Goal: Transaction & Acquisition: Book appointment/travel/reservation

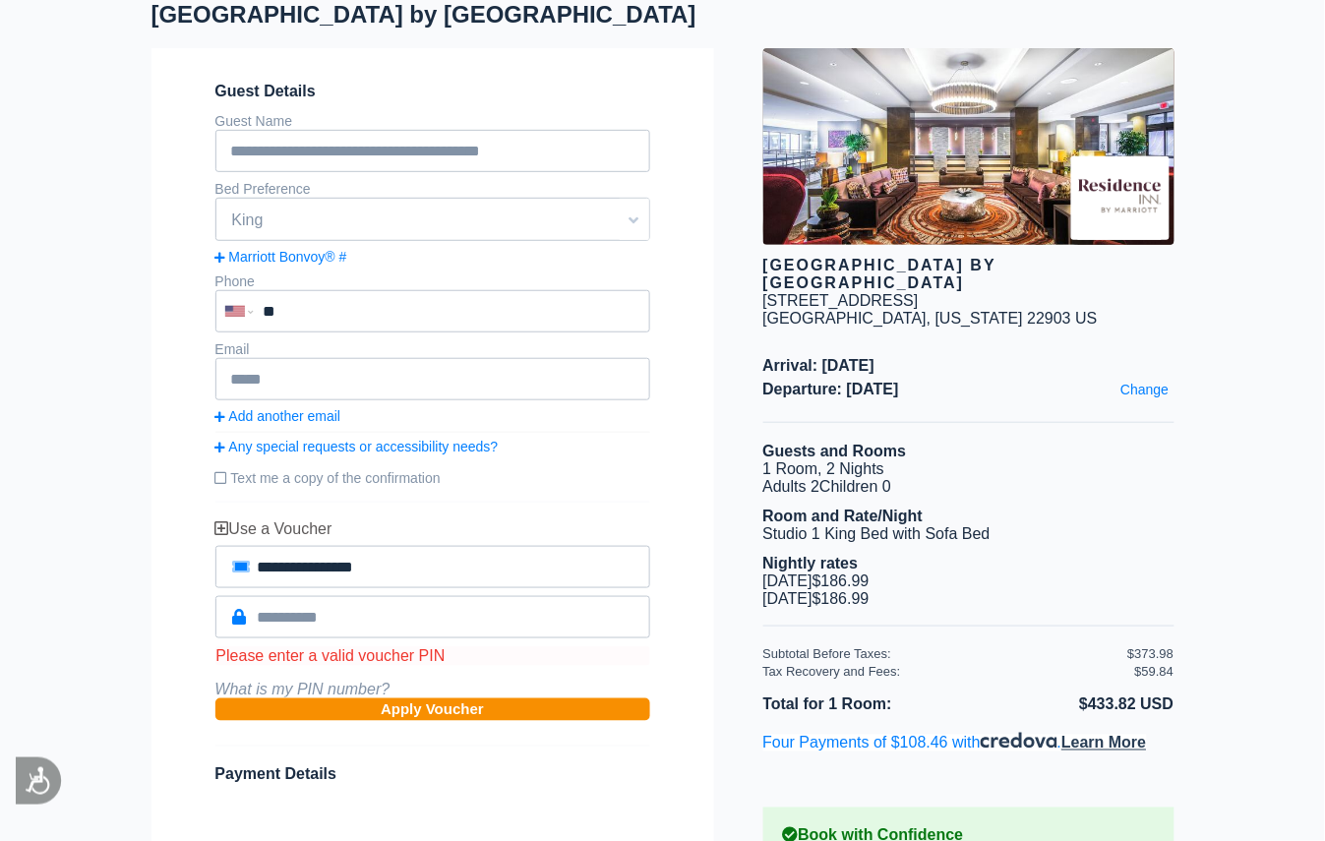
scroll to position [141, 0]
drag, startPoint x: 924, startPoint y: 502, endPoint x: 1008, endPoint y: 593, distance: 123.9
click at [993, 587] on div "Guests and Rooms 1 Room, 2 Nights Adults 2 Children 0 Room and Rate/Night Studi…" at bounding box center [968, 535] width 411 height 184
click at [1010, 590] on li "[DATE] $186.99 $186.99" at bounding box center [968, 581] width 411 height 18
drag, startPoint x: 777, startPoint y: 426, endPoint x: 954, endPoint y: 570, distance: 228.5
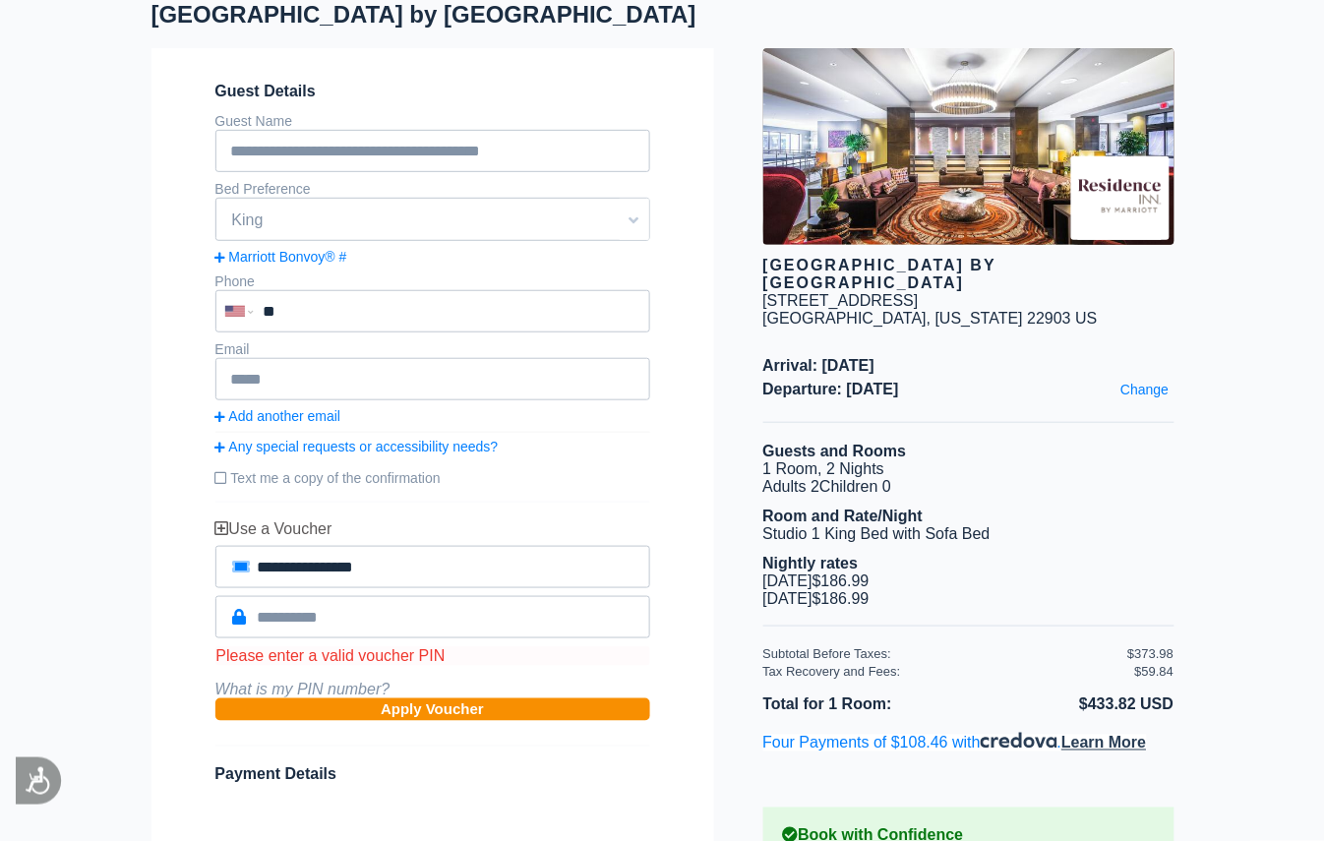
click at [954, 570] on div "[GEOGRAPHIC_DATA] by [GEOGRAPHIC_DATA] [STREET_ADDRESS][US_STATE] Arrival: [DAT…" at bounding box center [944, 526] width 460 height 956
click at [960, 570] on li "Nightly rates" at bounding box center [968, 564] width 411 height 18
drag, startPoint x: 793, startPoint y: 456, endPoint x: 946, endPoint y: 340, distance: 192.4
click at [978, 601] on div "[GEOGRAPHIC_DATA] by [GEOGRAPHIC_DATA] [STREET_ADDRESS][US_STATE] Arrival: [DAT…" at bounding box center [944, 526] width 460 height 956
click at [1146, 710] on li "$433.82 USD" at bounding box center [1072, 704] width 206 height 26
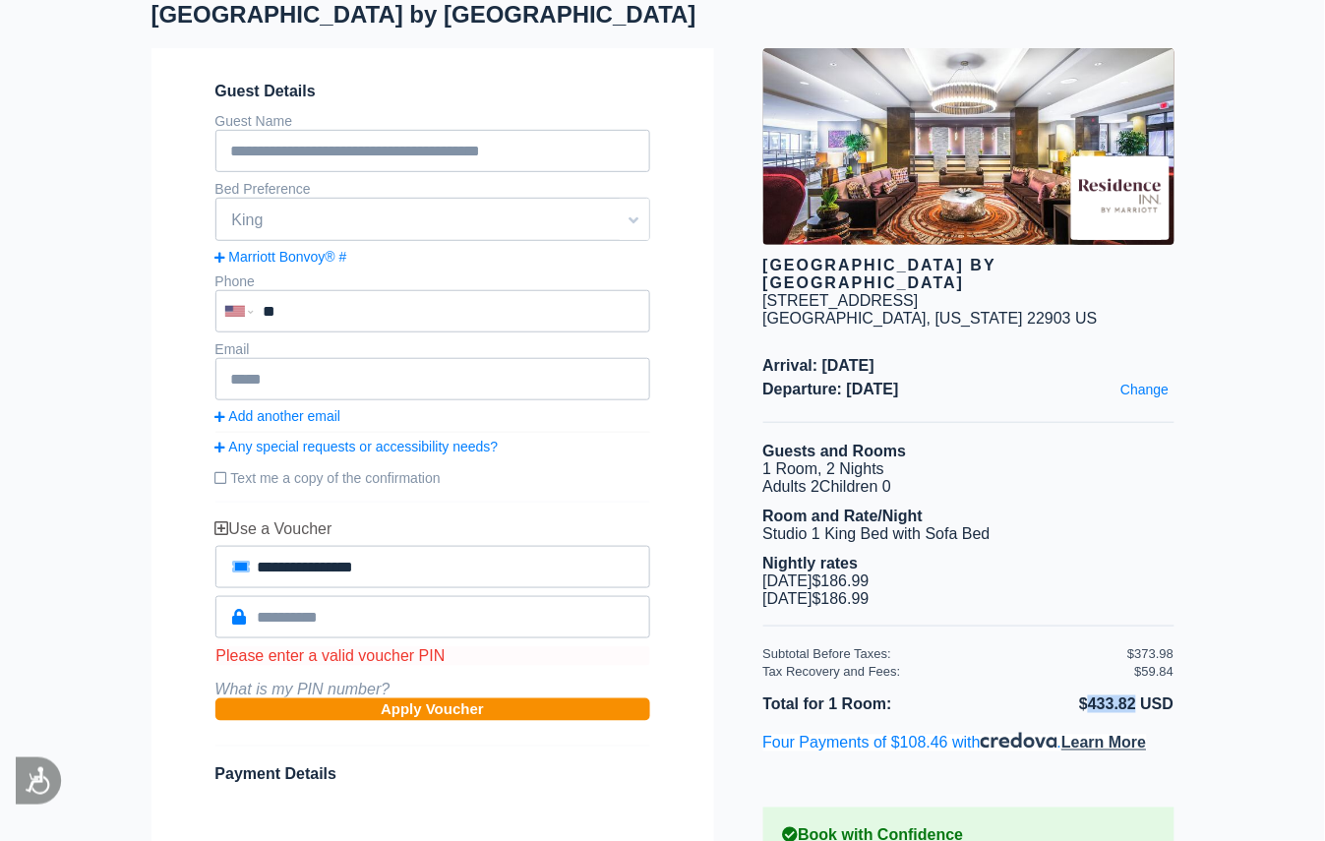
drag, startPoint x: 1065, startPoint y: 712, endPoint x: 1131, endPoint y: 712, distance: 65.9
click at [1131, 712] on li "$433.82 USD" at bounding box center [1072, 704] width 206 height 26
drag, startPoint x: 751, startPoint y: 460, endPoint x: 950, endPoint y: 598, distance: 241.7
click at [950, 598] on div "[GEOGRAPHIC_DATA] by [GEOGRAPHIC_DATA] [STREET_ADDRESS][US_STATE] Arrival: [DAT…" at bounding box center [944, 526] width 460 height 956
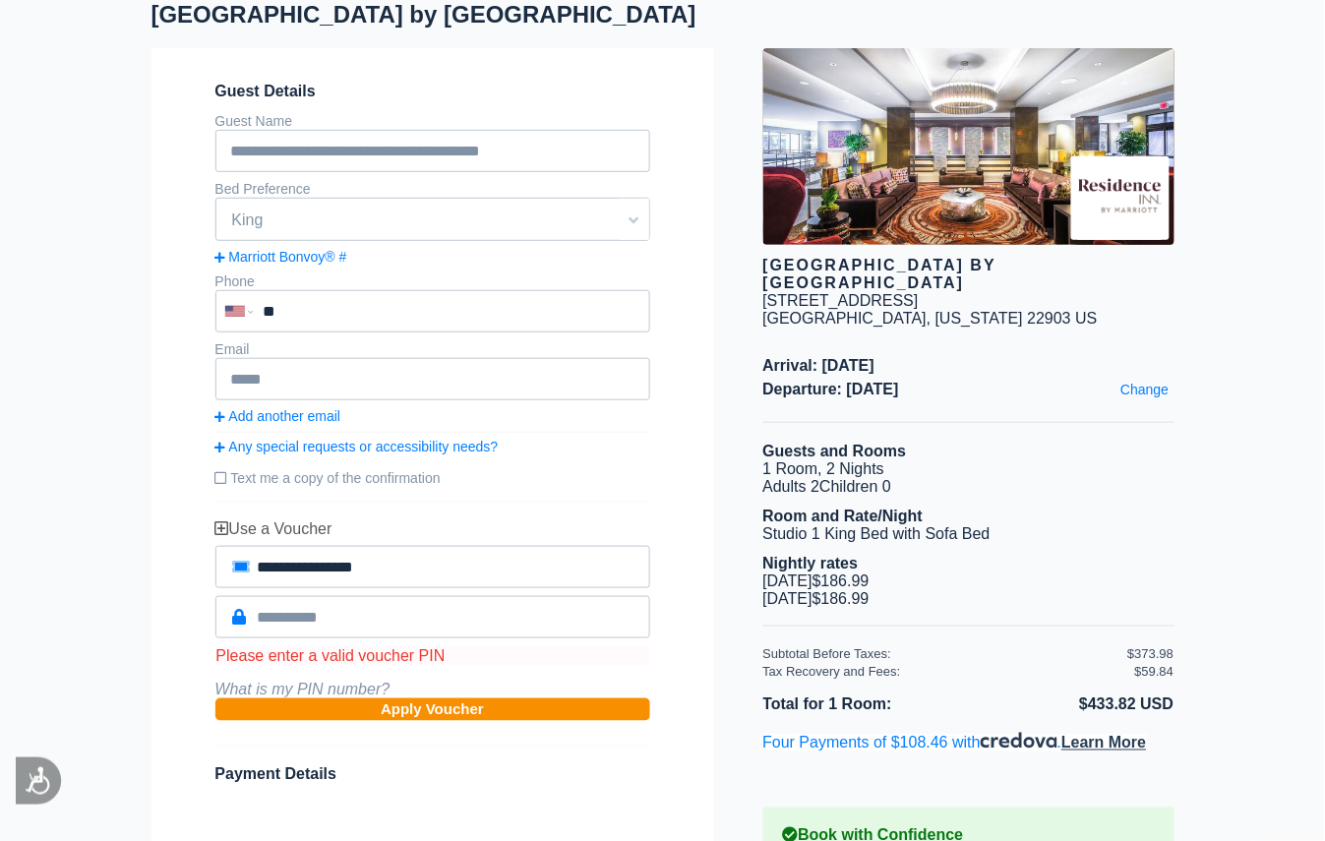
click at [950, 598] on li "[DATE] $186.99 $186.99" at bounding box center [968, 599] width 411 height 18
drag, startPoint x: 1117, startPoint y: 655, endPoint x: 1168, endPoint y: 706, distance: 72.3
click at [1168, 706] on div "[GEOGRAPHIC_DATA] by [GEOGRAPHIC_DATA] [STREET_ADDRESS][US_STATE] Arrival: [DAT…" at bounding box center [944, 526] width 460 height 956
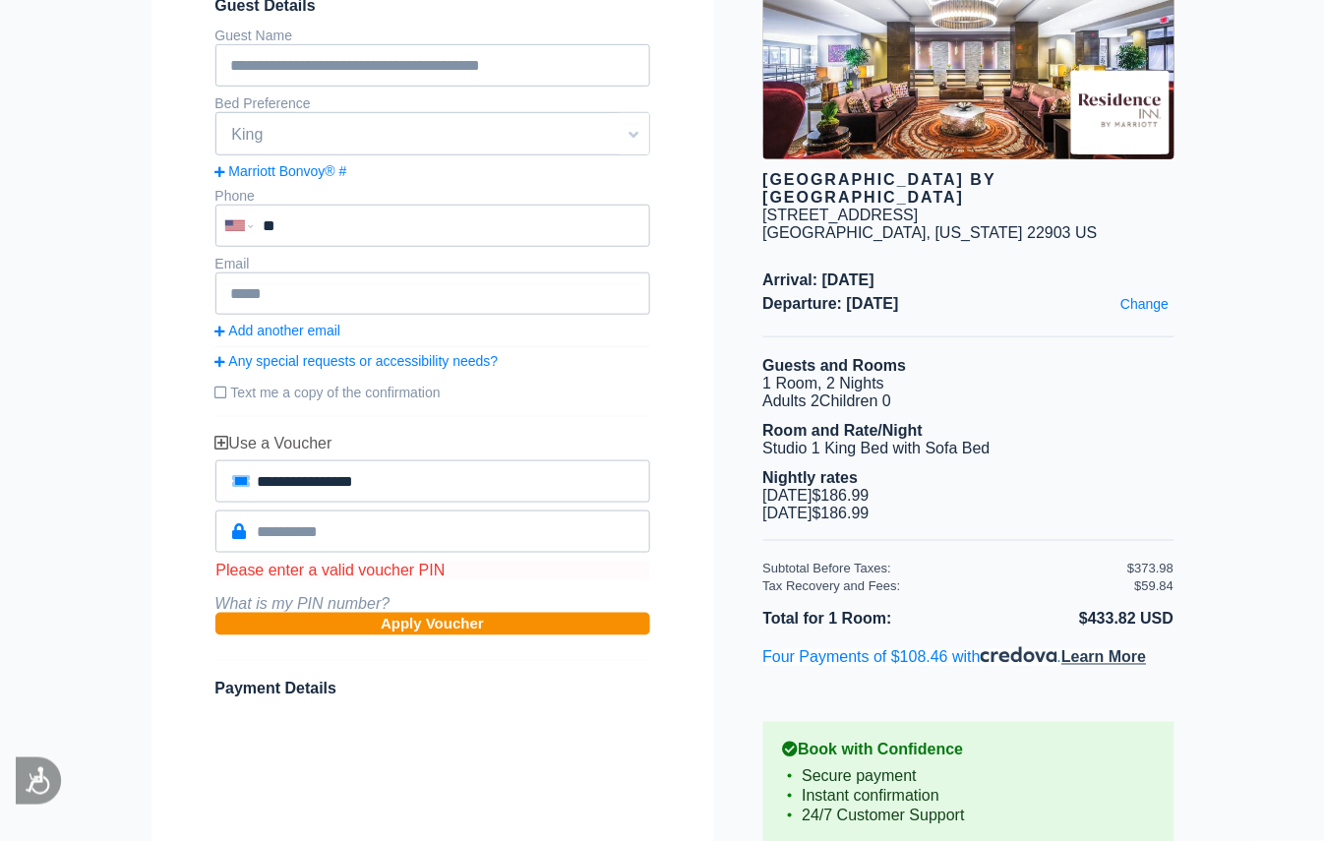
scroll to position [271, 0]
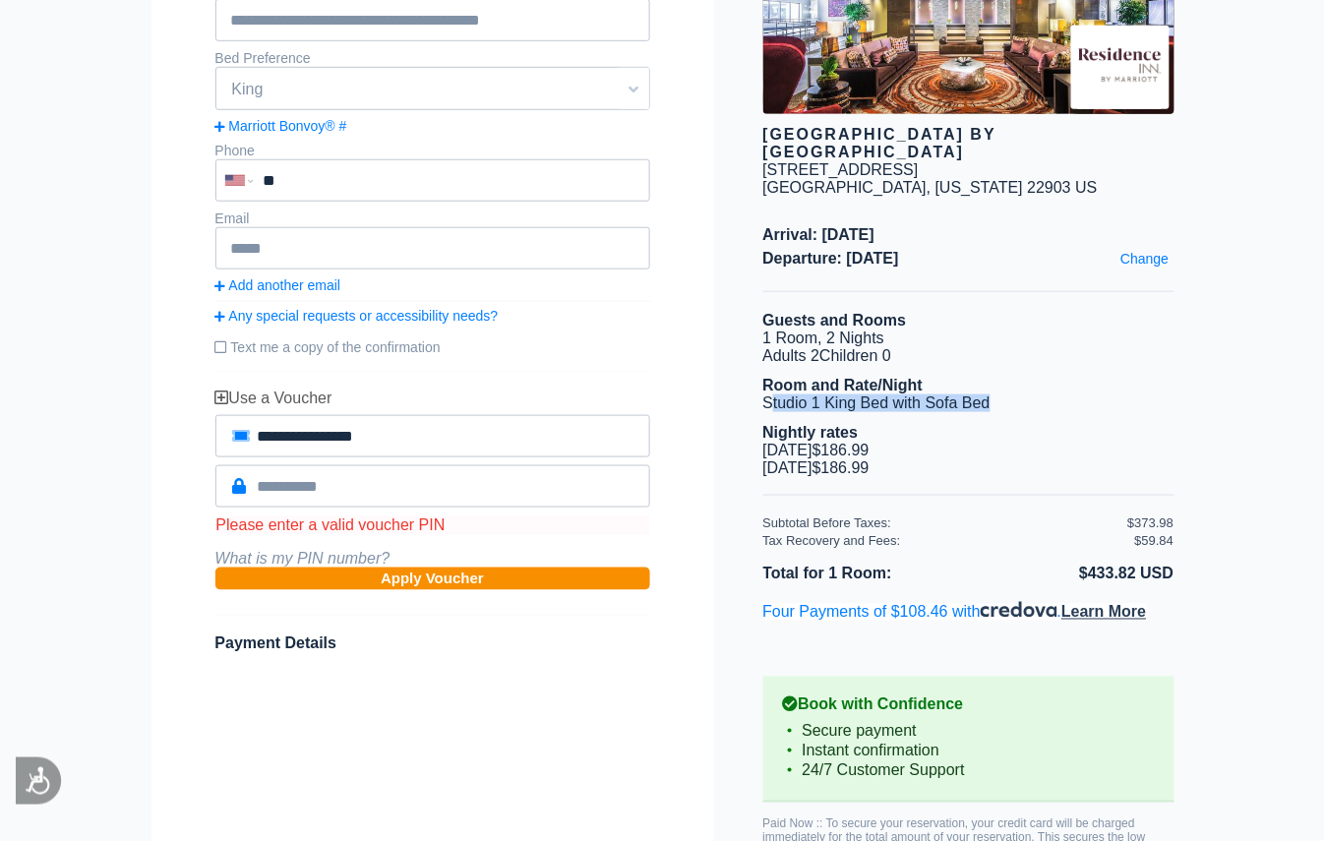
drag, startPoint x: 769, startPoint y: 406, endPoint x: 1035, endPoint y: 410, distance: 265.5
click at [1035, 410] on li "Studio 1 King Bed with Sofa Bed" at bounding box center [968, 403] width 411 height 18
click at [1031, 430] on li "Nightly rates" at bounding box center [968, 433] width 411 height 18
drag, startPoint x: 735, startPoint y: 407, endPoint x: 1007, endPoint y: 411, distance: 272.4
click at [1007, 411] on div "[GEOGRAPHIC_DATA] by [GEOGRAPHIC_DATA] [STREET_ADDRESS][US_STATE] Arrival: [DAT…" at bounding box center [944, 395] width 460 height 956
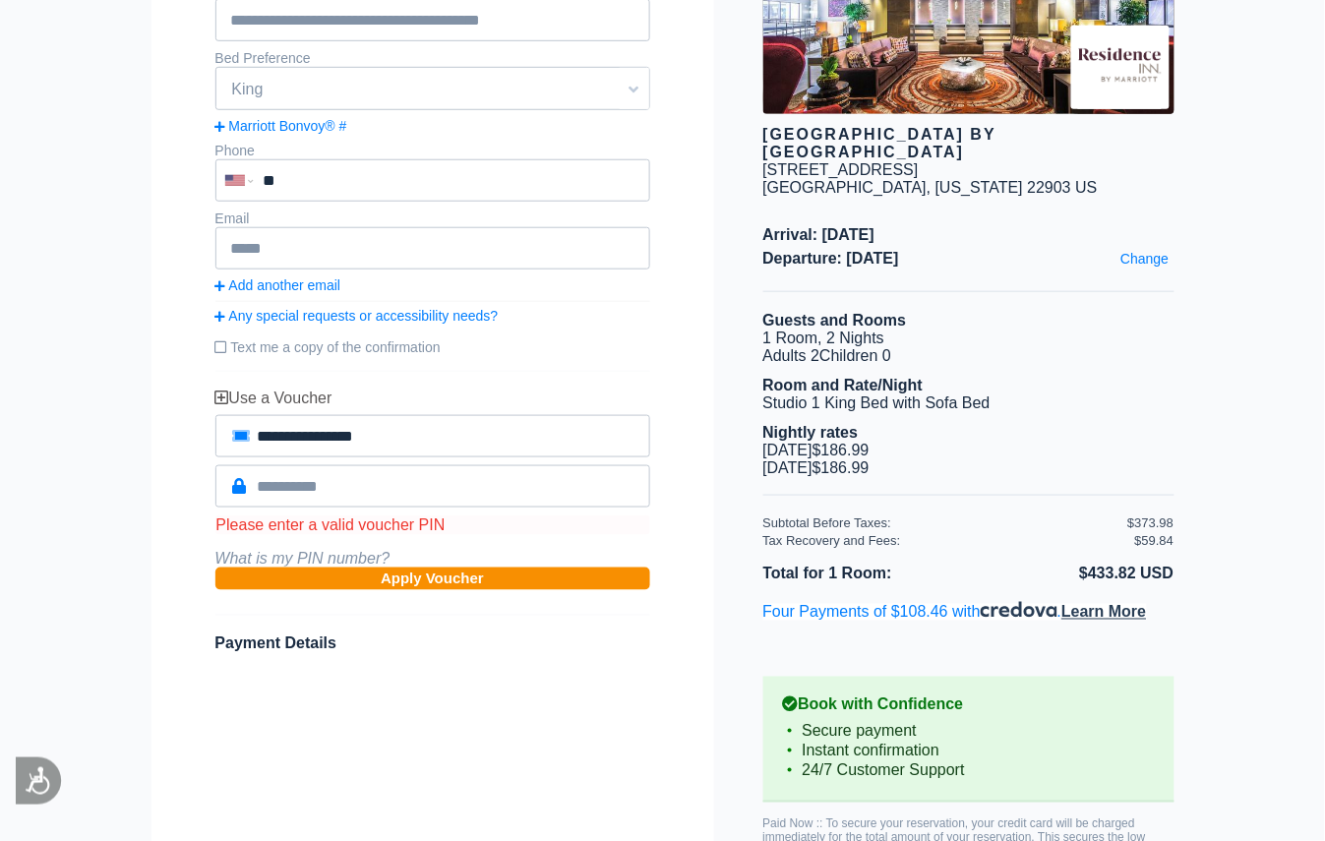
click at [1033, 438] on li "Nightly rates" at bounding box center [968, 433] width 411 height 18
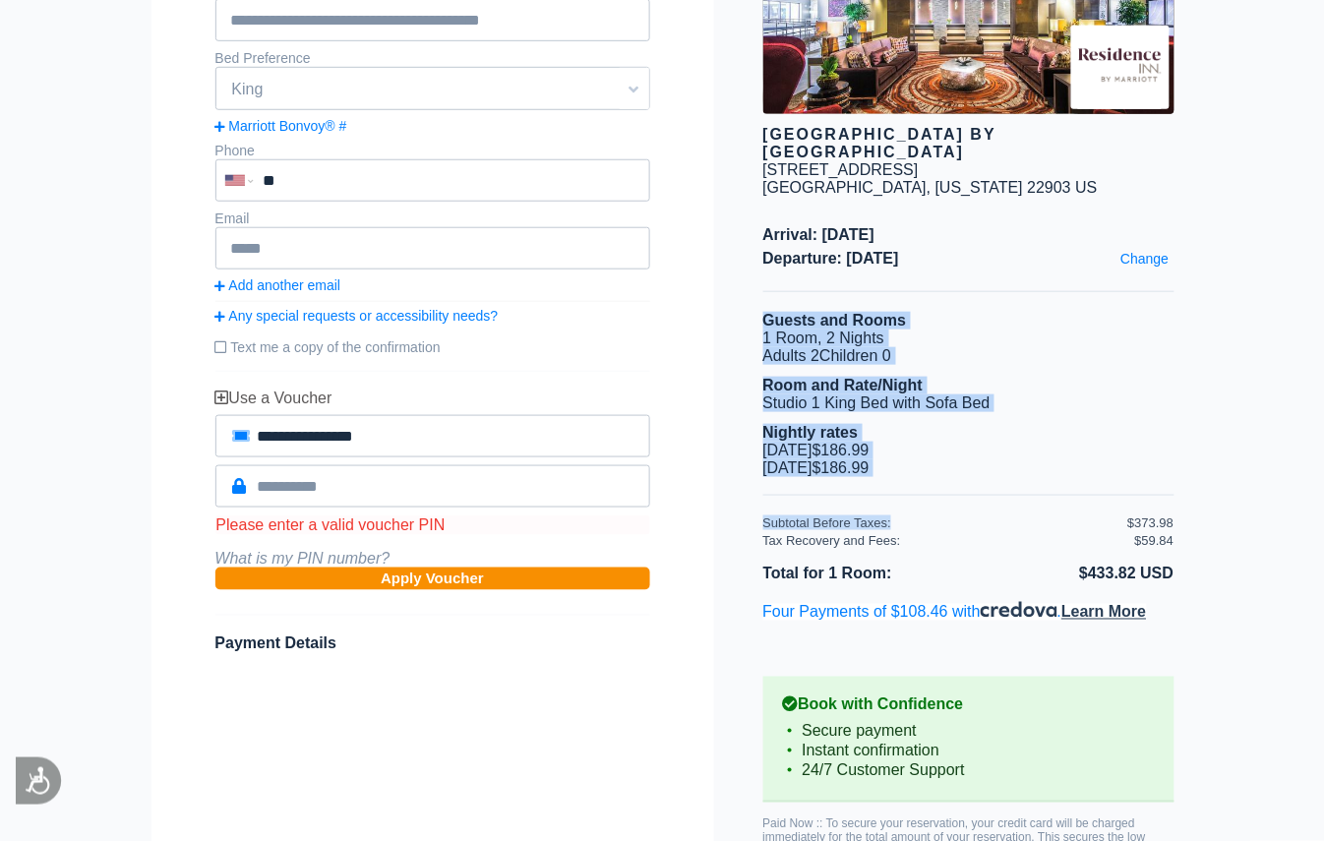
drag, startPoint x: 767, startPoint y: 323, endPoint x: 1074, endPoint y: 522, distance: 366.1
click at [1074, 522] on div "[GEOGRAPHIC_DATA] by [GEOGRAPHIC_DATA] [STREET_ADDRESS][US_STATE] Arrival: [DAT…" at bounding box center [944, 395] width 460 height 956
click at [1074, 522] on div "Subtotal Before Taxes:" at bounding box center [945, 522] width 365 height 15
drag, startPoint x: 782, startPoint y: 329, endPoint x: 955, endPoint y: 477, distance: 227.4
click at [955, 477] on div "[GEOGRAPHIC_DATA] by [GEOGRAPHIC_DATA] [STREET_ADDRESS][US_STATE] Arrival: [DAT…" at bounding box center [944, 395] width 460 height 956
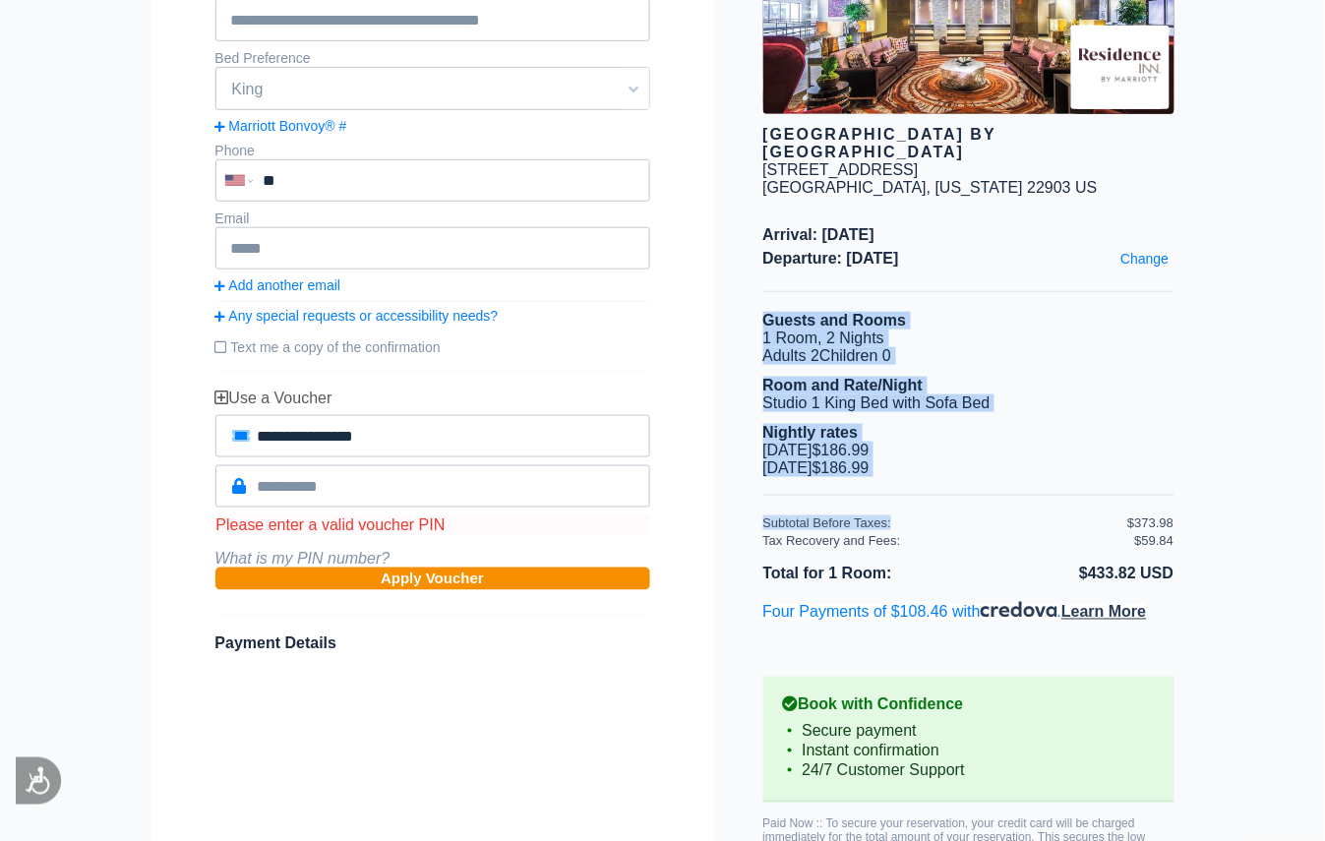
click at [955, 477] on li "[DATE] $186.99 $186.99" at bounding box center [968, 468] width 411 height 18
drag, startPoint x: 761, startPoint y: 326, endPoint x: 920, endPoint y: 447, distance: 200.0
click at [920, 447] on div "[GEOGRAPHIC_DATA] by [GEOGRAPHIC_DATA] [STREET_ADDRESS][US_STATE] Arrival: [DAT…" at bounding box center [944, 395] width 460 height 956
click at [1134, 437] on li "Nightly rates" at bounding box center [968, 433] width 411 height 18
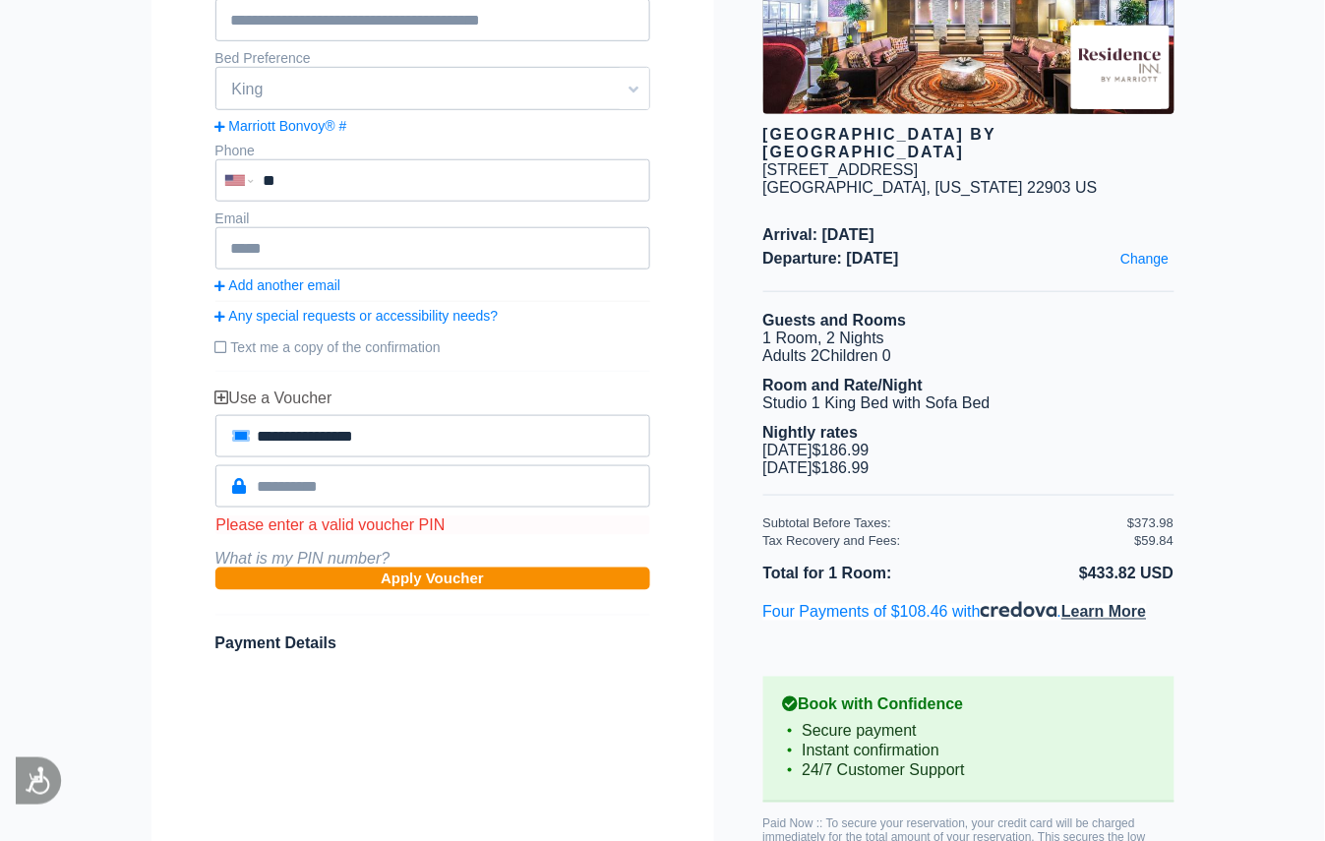
drag, startPoint x: 761, startPoint y: 228, endPoint x: 1016, endPoint y: 282, distance: 260.4
click at [1016, 282] on div "[GEOGRAPHIC_DATA] by [GEOGRAPHIC_DATA] [STREET_ADDRESS][US_STATE] Arrival: [DAT…" at bounding box center [944, 395] width 460 height 956
click at [1033, 321] on li "Guests and Rooms" at bounding box center [968, 321] width 411 height 18
drag, startPoint x: 890, startPoint y: 246, endPoint x: 1121, endPoint y: 388, distance: 271.6
click at [1063, 292] on div "Arrival: [DATE] Departure: [DATE] Change" at bounding box center [968, 259] width 411 height 66
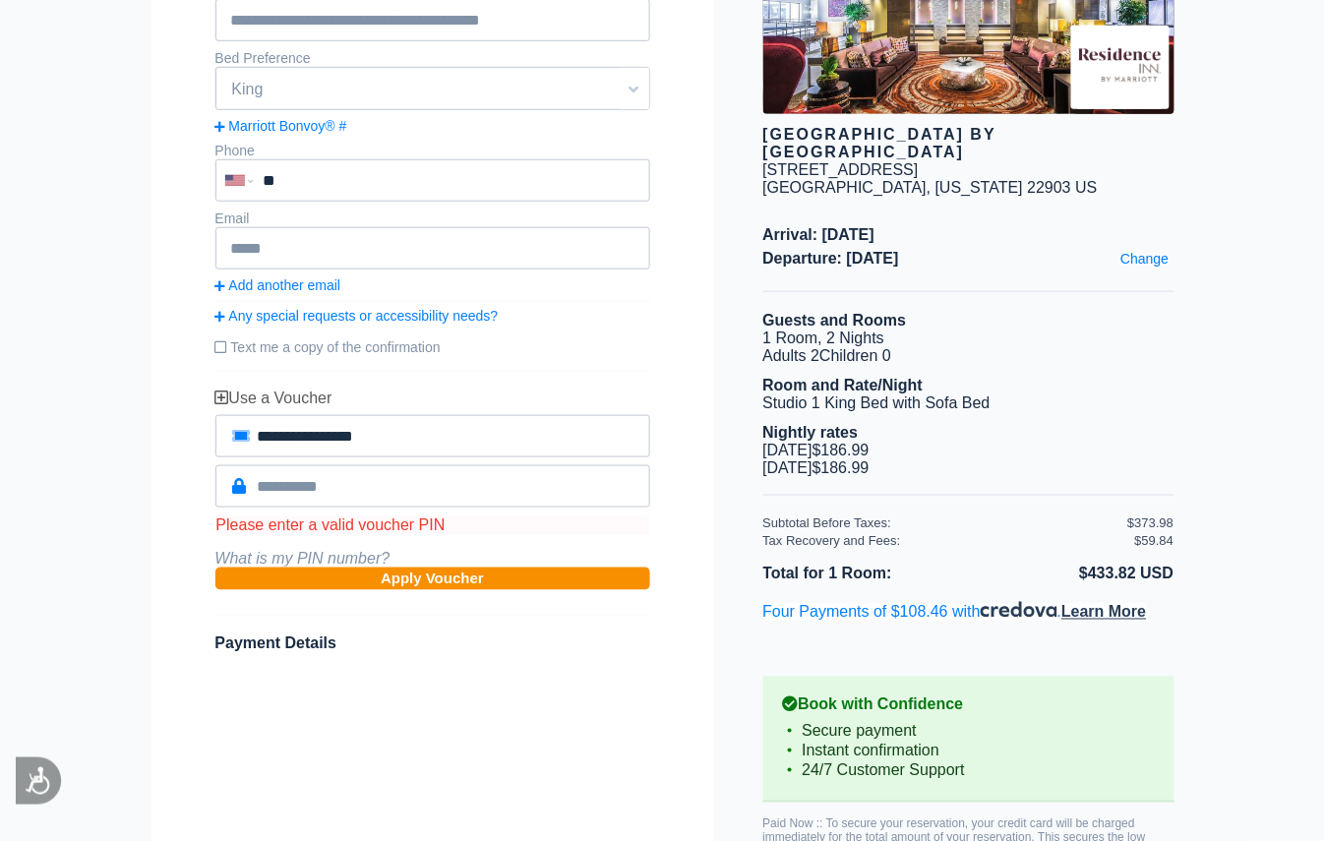
click at [1122, 394] on li "Room and Rate/Night" at bounding box center [968, 386] width 411 height 18
drag, startPoint x: 1057, startPoint y: 575, endPoint x: 1126, endPoint y: 584, distance: 69.4
click at [1126, 584] on li "$433.82 USD" at bounding box center [1072, 574] width 206 height 26
drag, startPoint x: 1116, startPoint y: 576, endPoint x: 1174, endPoint y: 576, distance: 58.0
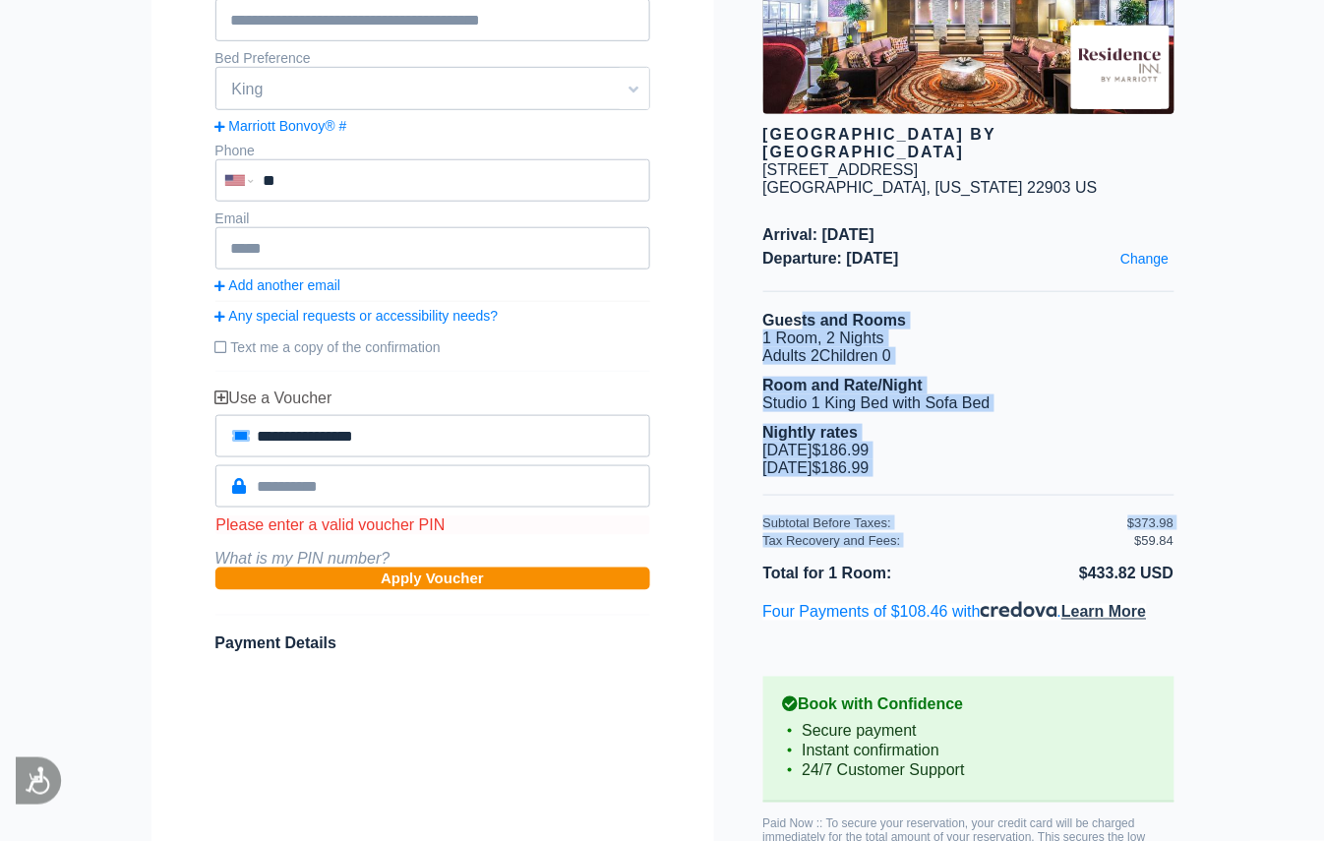
drag, startPoint x: 803, startPoint y: 332, endPoint x: 1125, endPoint y: 548, distance: 387.0
click at [1125, 548] on div "[GEOGRAPHIC_DATA] by [GEOGRAPHIC_DATA] [STREET_ADDRESS][US_STATE] Arrival: [DAT…" at bounding box center [944, 395] width 460 height 956
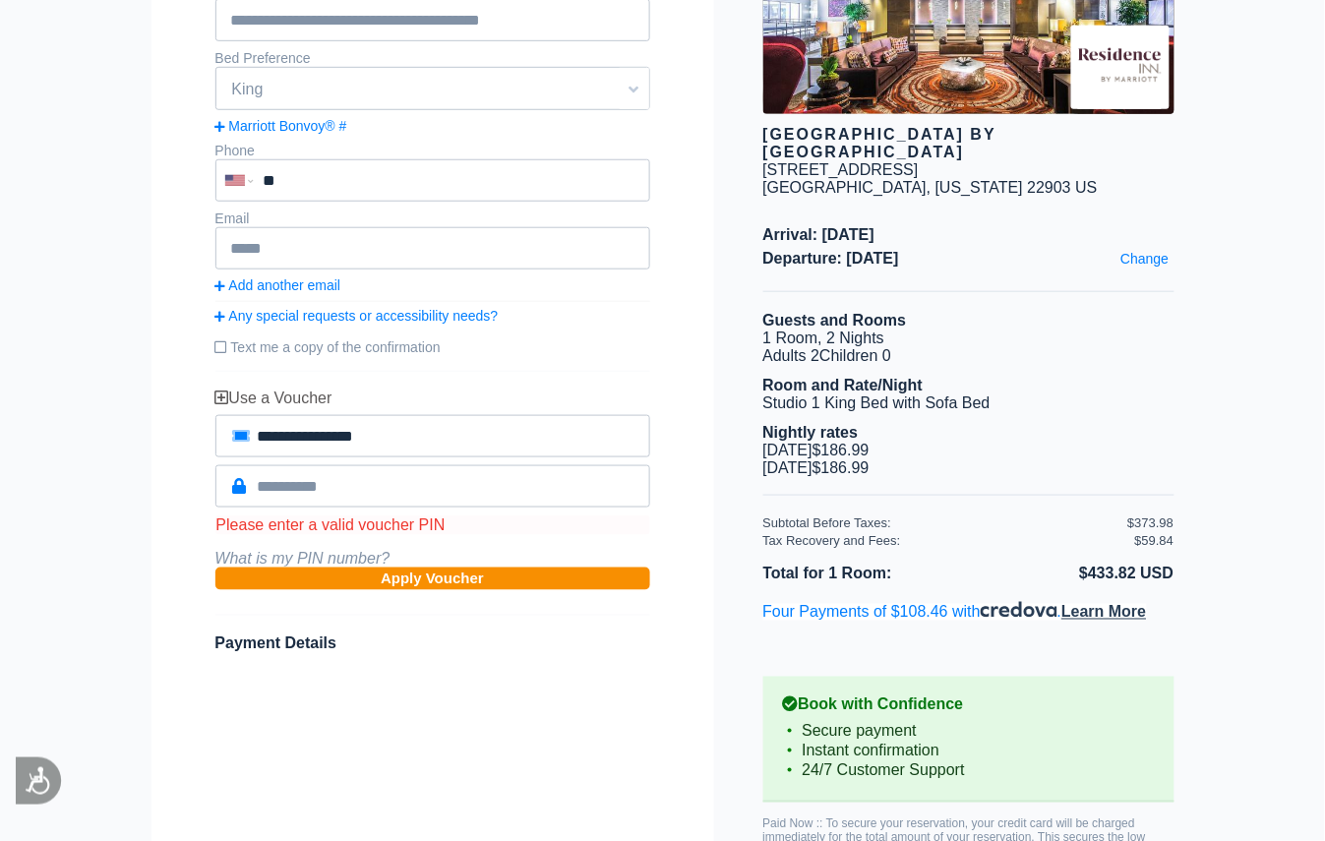
click at [1097, 568] on li "$433.82 USD" at bounding box center [1072, 574] width 206 height 26
drag, startPoint x: 1050, startPoint y: 580, endPoint x: 1123, endPoint y: 581, distance: 72.8
click at [1123, 581] on li "$433.82 USD" at bounding box center [1072, 574] width 206 height 26
